Goal: Entertainment & Leisure: Consume media (video, audio)

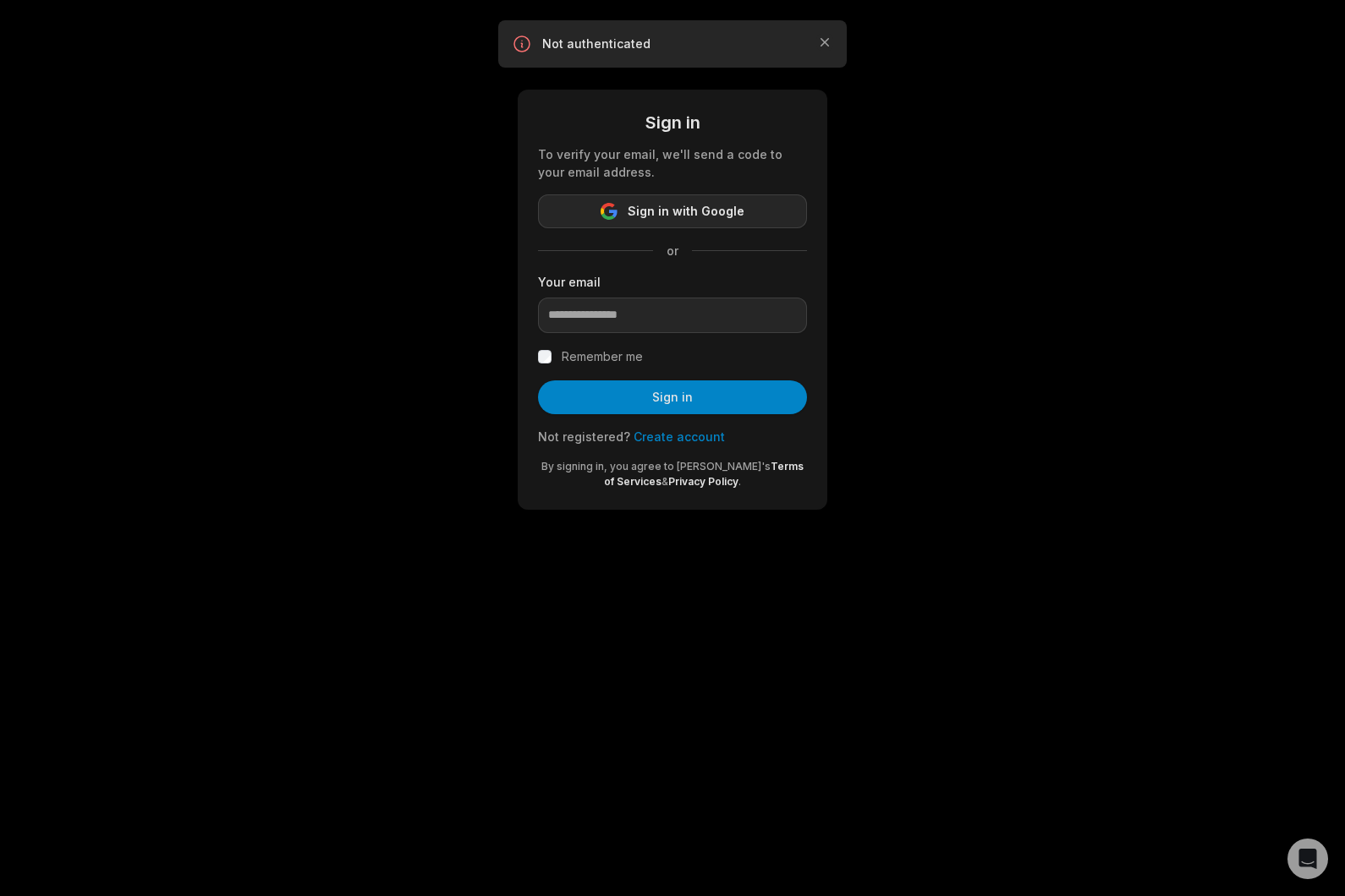
click at [687, 225] on button "Sign in with Google" at bounding box center [672, 211] width 269 height 33
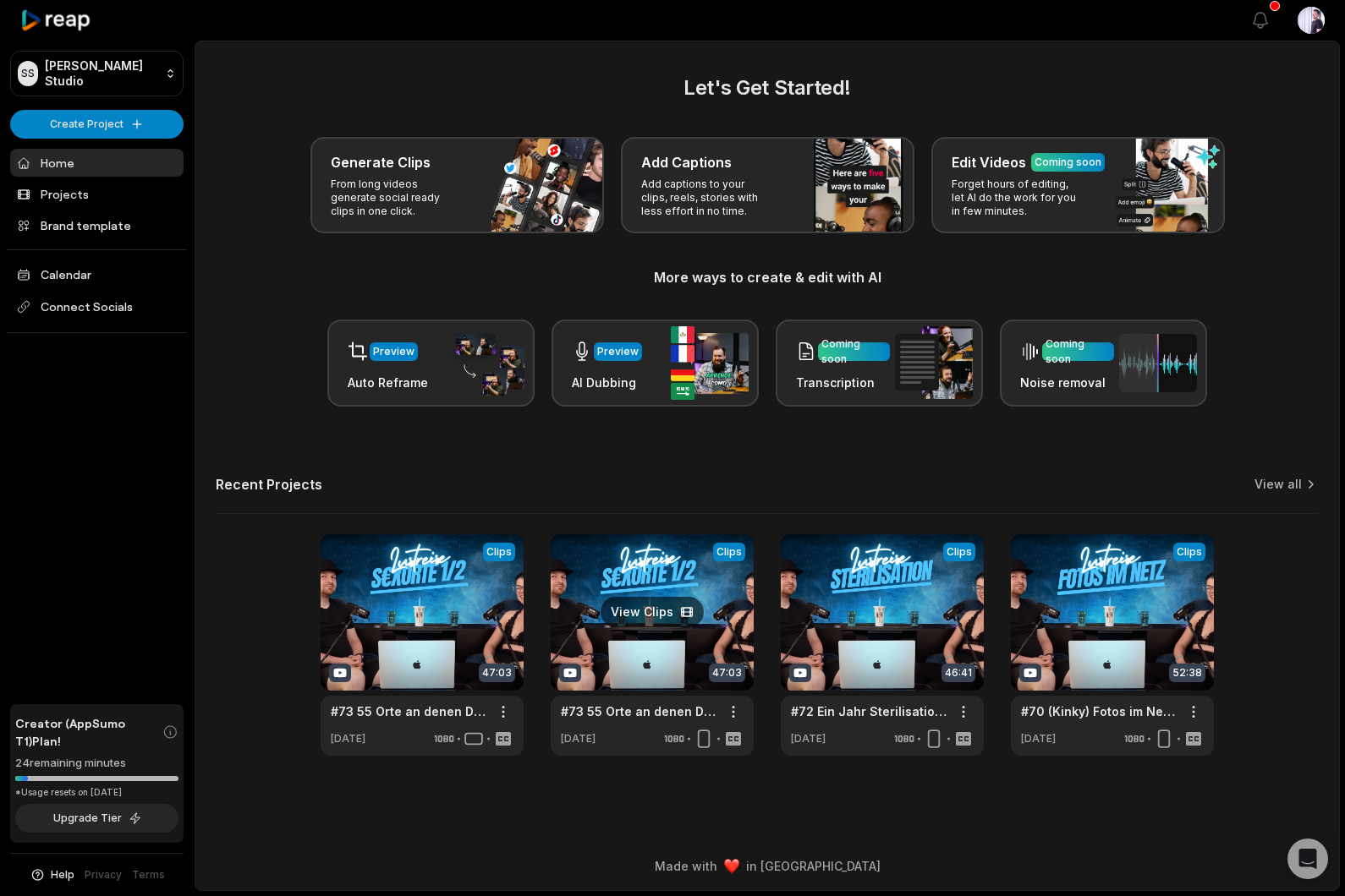
click at [639, 583] on link at bounding box center [651, 645] width 203 height 222
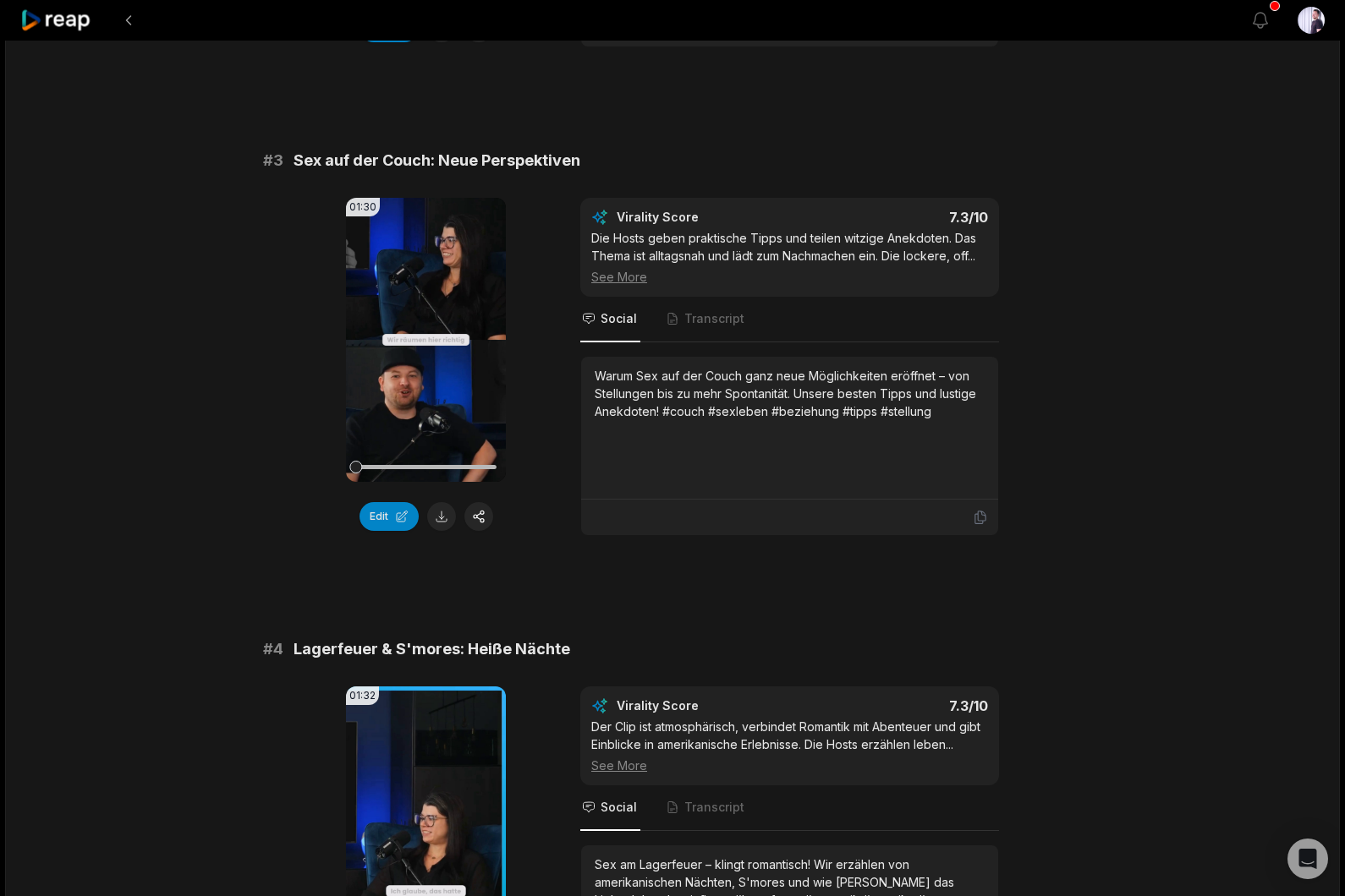
scroll to position [1102, 0]
